Goal: Task Accomplishment & Management: Manage account settings

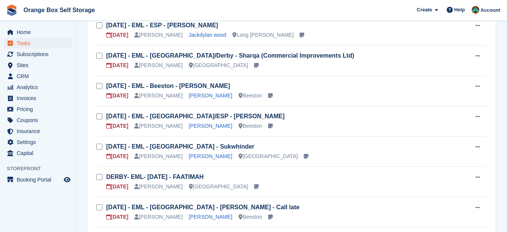
scroll to position [114, 0]
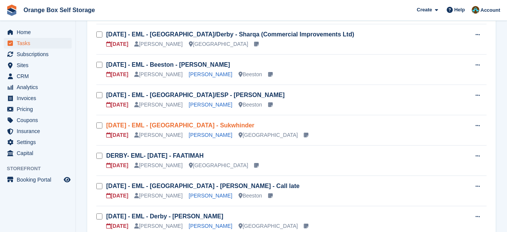
click at [201, 127] on link "[DATE] - EML - [GEOGRAPHIC_DATA] - Sukwhinder" at bounding box center [180, 125] width 148 height 6
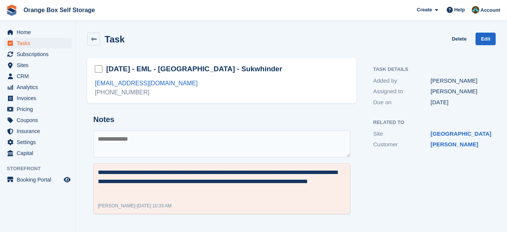
click at [293, 144] on textarea at bounding box center [221, 143] width 257 height 27
click at [261, 135] on textarea at bounding box center [221, 143] width 257 height 27
click at [241, 139] on textarea at bounding box center [221, 143] width 257 height 27
click at [216, 144] on textarea at bounding box center [221, 143] width 257 height 27
click at [329, 145] on textarea at bounding box center [221, 143] width 257 height 27
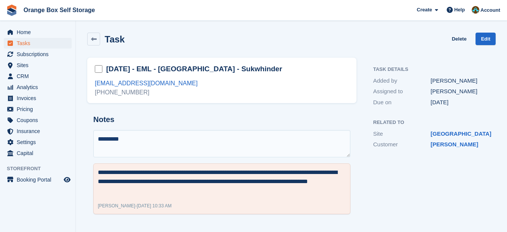
type textarea "*********"
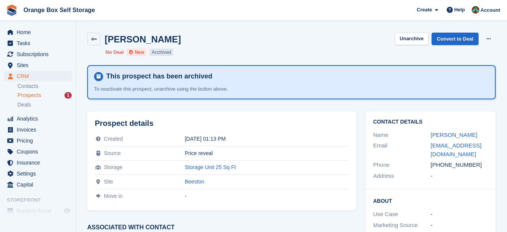
click at [40, 99] on li "Prospects 1" at bounding box center [46, 95] width 58 height 9
click at [37, 99] on span "Prospects" at bounding box center [29, 95] width 24 height 7
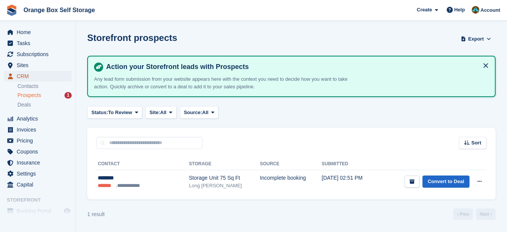
click at [31, 78] on span "CRM" at bounding box center [39, 76] width 45 height 11
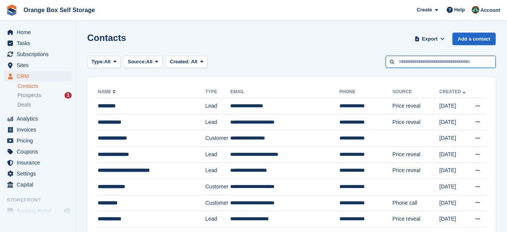
click at [410, 63] on input "text" at bounding box center [441, 62] width 110 height 13
type input "*****"
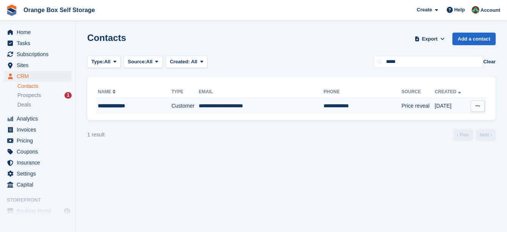
click at [267, 104] on td "**********" at bounding box center [261, 106] width 125 height 16
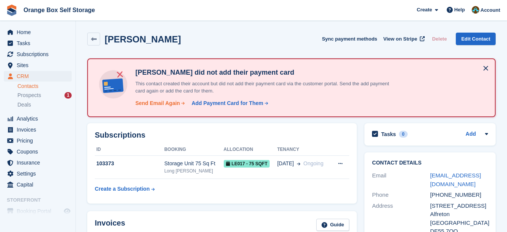
click at [175, 105] on div "Send Email Again" at bounding box center [157, 103] width 45 height 8
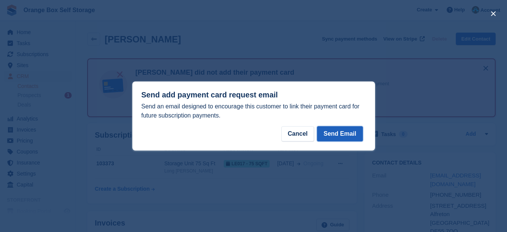
click at [329, 132] on button "Send Email" at bounding box center [339, 133] width 45 height 15
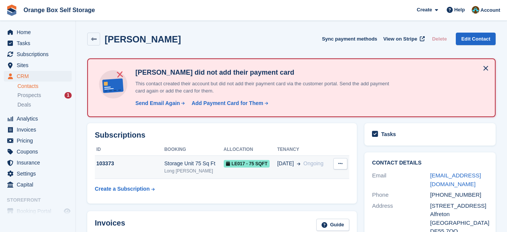
click at [271, 168] on td "LE017 - 75 SQFT" at bounding box center [250, 167] width 53 height 23
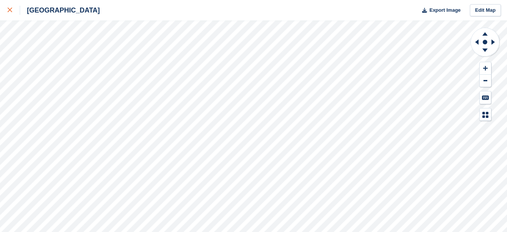
click at [13, 8] on div at bounding box center [14, 10] width 13 height 9
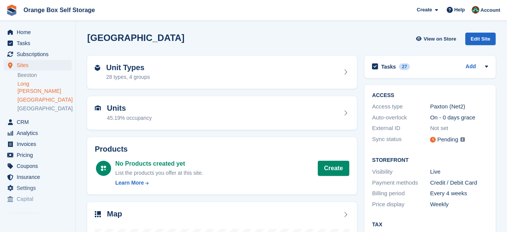
click at [39, 82] on link "Long [PERSON_NAME]" at bounding box center [44, 87] width 54 height 14
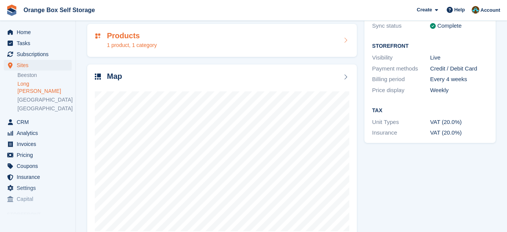
scroll to position [114, 0]
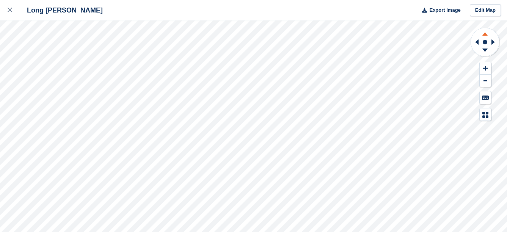
click at [485, 33] on icon at bounding box center [484, 33] width 5 height 3
click at [484, 50] on icon at bounding box center [484, 50] width 5 height 3
click at [484, 34] on icon at bounding box center [484, 33] width 5 height 3
click at [483, 35] on icon at bounding box center [484, 33] width 5 height 3
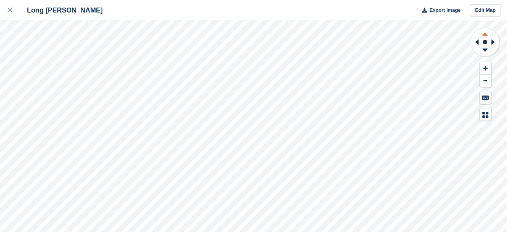
click at [483, 35] on icon at bounding box center [484, 33] width 5 height 3
click at [484, 50] on icon at bounding box center [484, 50] width 5 height 3
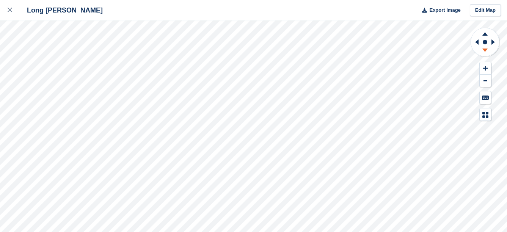
click at [485, 49] on g at bounding box center [485, 51] width 20 height 9
click at [485, 49] on icon at bounding box center [484, 50] width 5 height 3
click at [485, 36] on icon at bounding box center [485, 32] width 20 height 9
click at [483, 34] on icon at bounding box center [485, 32] width 20 height 9
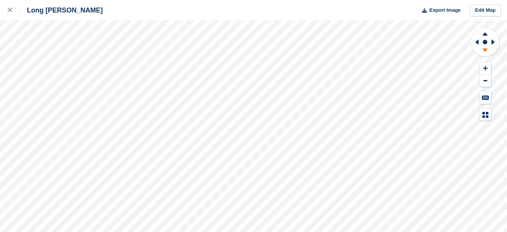
click at [486, 51] on icon at bounding box center [485, 51] width 20 height 9
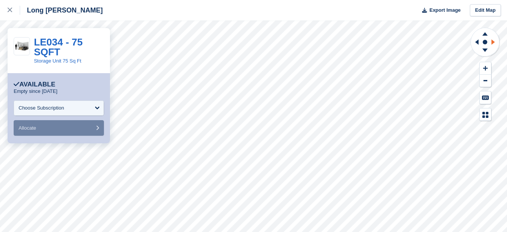
click at [492, 41] on icon at bounding box center [492, 41] width 3 height 5
click at [484, 35] on icon at bounding box center [484, 33] width 5 height 3
click at [486, 51] on icon at bounding box center [485, 51] width 20 height 9
click at [482, 49] on icon at bounding box center [484, 50] width 5 height 3
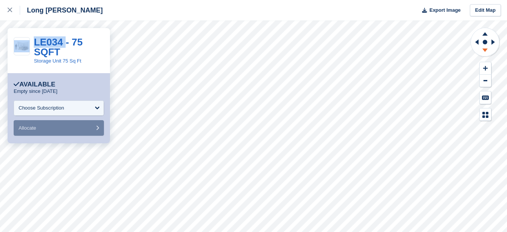
click at [482, 49] on icon at bounding box center [484, 50] width 5 height 3
click at [476, 42] on icon at bounding box center [476, 41] width 3 height 5
click at [485, 52] on icon at bounding box center [485, 51] width 20 height 9
click at [485, 35] on icon at bounding box center [484, 33] width 5 height 3
click at [484, 50] on icon at bounding box center [484, 50] width 5 height 3
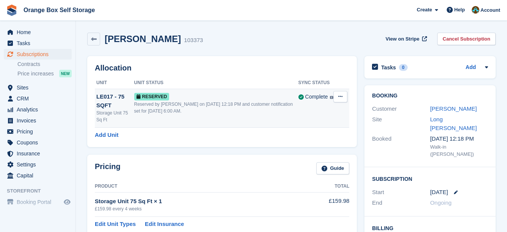
click at [237, 99] on div "Reserved" at bounding box center [216, 96] width 164 height 8
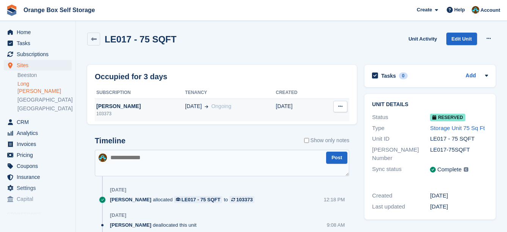
click at [342, 104] on button at bounding box center [340, 106] width 14 height 11
drag, startPoint x: 308, startPoint y: 59, endPoint x: 160, endPoint y: 38, distance: 148.9
click at [304, 59] on div "LE017 - 75 SQFT Unit Activity Edit Unit Grant Early Access Deallocate" at bounding box center [291, 45] width 416 height 32
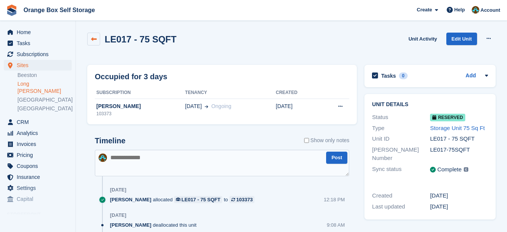
click at [88, 42] on link at bounding box center [93, 39] width 13 height 13
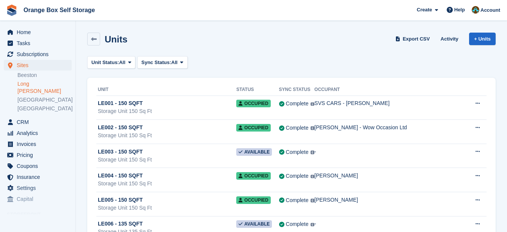
drag, startPoint x: 160, startPoint y: 98, endPoint x: 155, endPoint y: 93, distance: 7.0
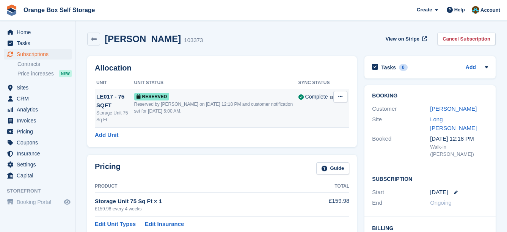
click at [340, 98] on icon at bounding box center [340, 96] width 4 height 5
click at [302, 128] on p "Deallocate" at bounding box center [311, 128] width 66 height 10
